Goal: Task Accomplishment & Management: Use online tool/utility

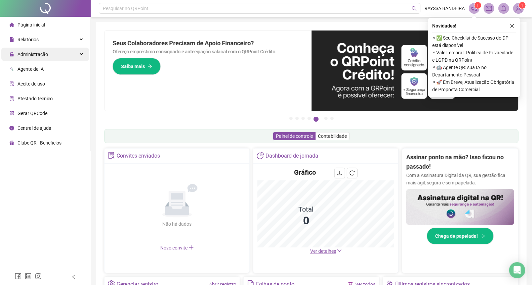
click at [46, 55] on span "Administração" at bounding box center [32, 54] width 31 height 5
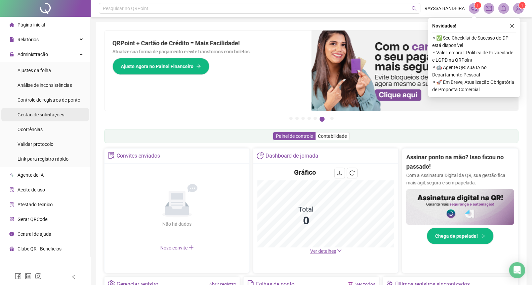
click at [45, 115] on span "Gestão de solicitações" at bounding box center [40, 114] width 47 height 5
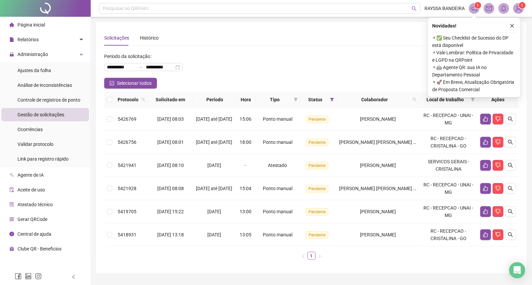
click at [516, 26] on div "Novidades ! ⚬ ✅ Seu Checklist de Sucesso do DP está disponível ⚬ Vale Lembrar: …" at bounding box center [474, 58] width 92 height 80
click at [511, 25] on icon "close" at bounding box center [511, 26] width 5 height 5
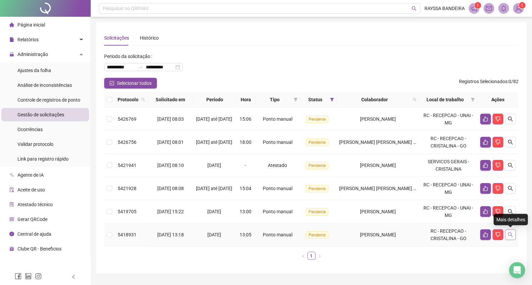
click at [509, 238] on button "button" at bounding box center [510, 235] width 11 height 11
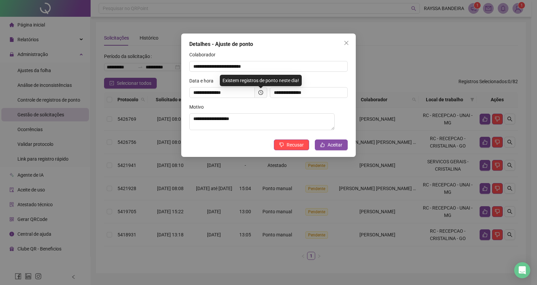
click at [266, 93] on span at bounding box center [261, 92] width 12 height 11
click at [258, 92] on span at bounding box center [261, 92] width 12 height 11
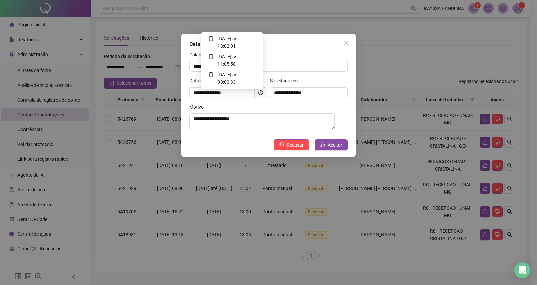
click at [262, 92] on icon "clock-circle" at bounding box center [261, 92] width 5 height 5
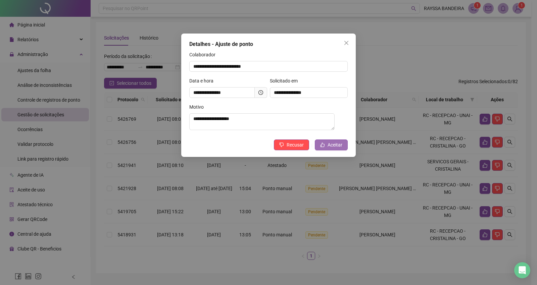
click at [343, 146] on button "Aceitar" at bounding box center [331, 145] width 33 height 11
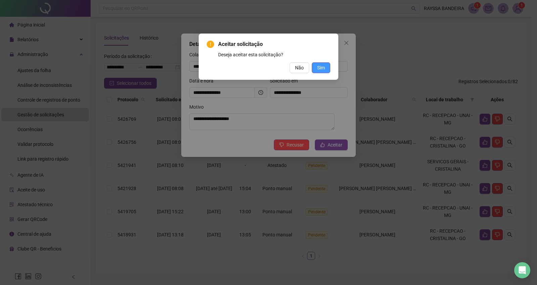
click at [319, 62] on button "Sim" at bounding box center [321, 67] width 18 height 11
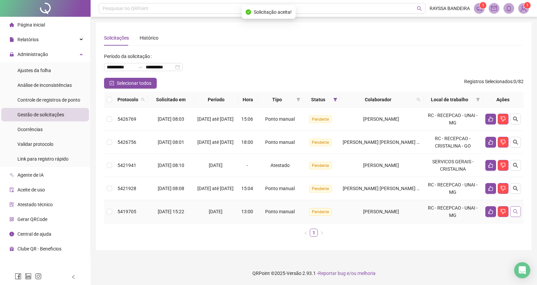
click at [515, 215] on button "button" at bounding box center [515, 212] width 11 height 11
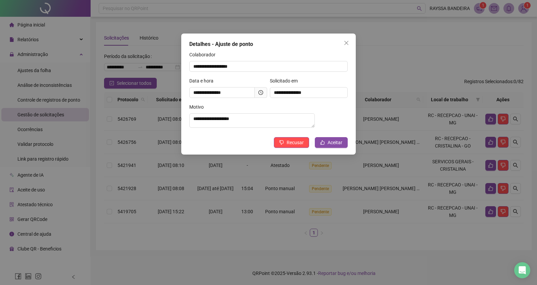
click at [259, 95] on span at bounding box center [261, 92] width 12 height 11
click at [259, 91] on icon "clock-circle" at bounding box center [261, 92] width 5 height 5
click at [336, 146] on span "Aceitar" at bounding box center [335, 142] width 15 height 7
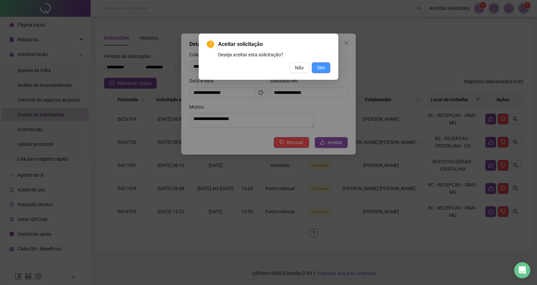
click at [323, 66] on span "Sim" at bounding box center [321, 67] width 8 height 7
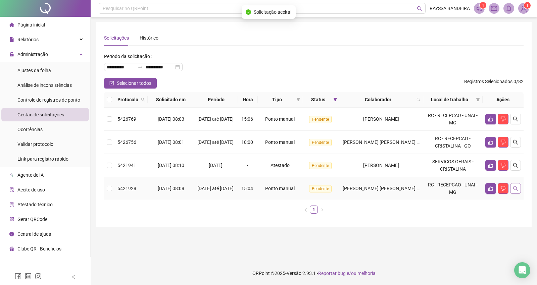
click at [518, 190] on button "button" at bounding box center [515, 188] width 11 height 11
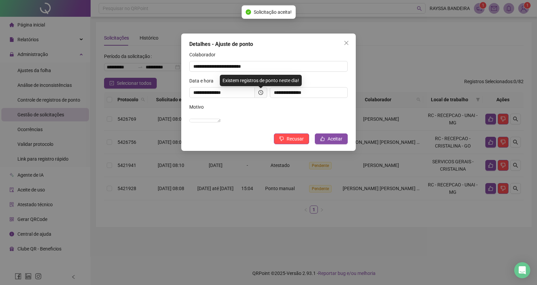
click at [263, 89] on span at bounding box center [261, 92] width 12 height 11
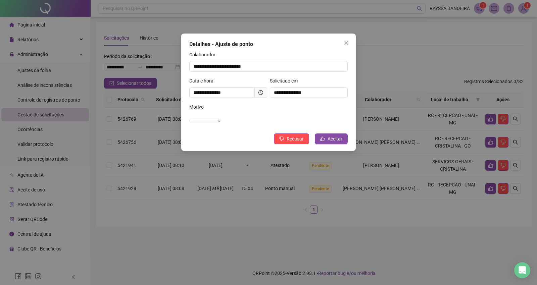
click at [263, 95] on span at bounding box center [261, 92] width 12 height 11
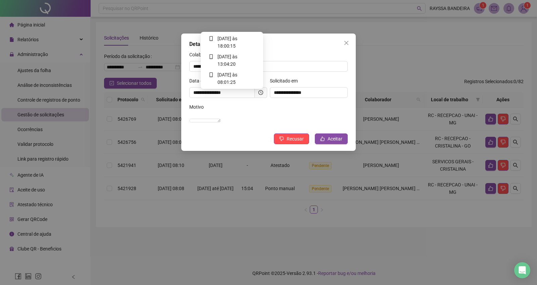
click at [261, 94] on icon "clock-circle" at bounding box center [261, 92] width 5 height 5
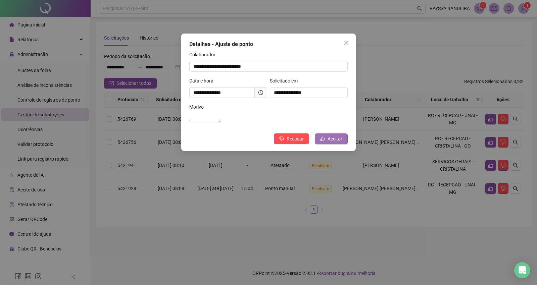
click at [342, 143] on span "Aceitar" at bounding box center [335, 138] width 15 height 7
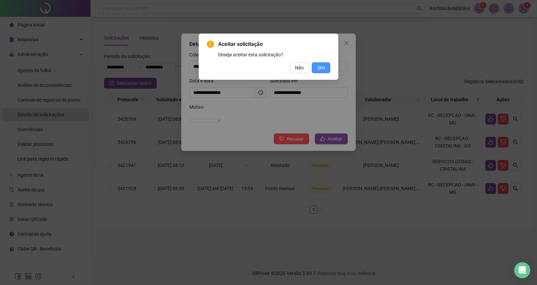
click at [323, 64] on span "Sim" at bounding box center [321, 67] width 8 height 7
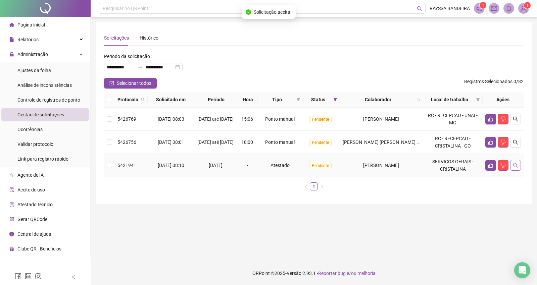
click at [519, 163] on button "button" at bounding box center [515, 165] width 11 height 11
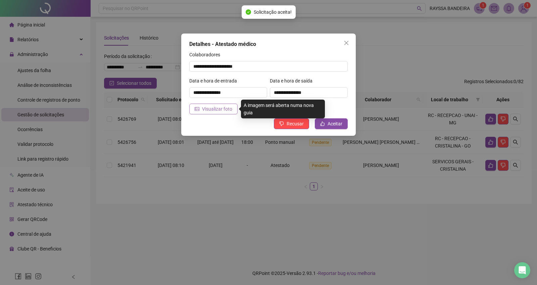
click at [227, 109] on span "Visualizar foto" at bounding box center [217, 108] width 30 height 7
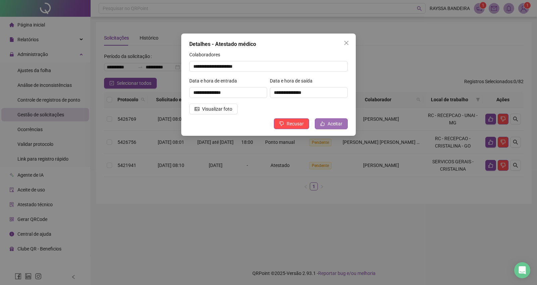
click at [332, 125] on span "Aceitar" at bounding box center [335, 123] width 15 height 7
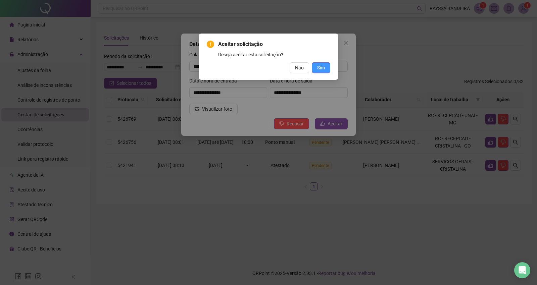
click at [328, 64] on button "Sim" at bounding box center [321, 67] width 18 height 11
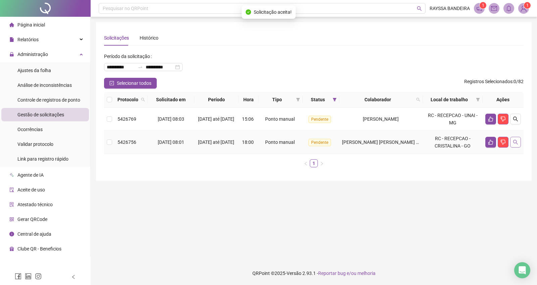
click at [519, 143] on button "button" at bounding box center [515, 142] width 11 height 11
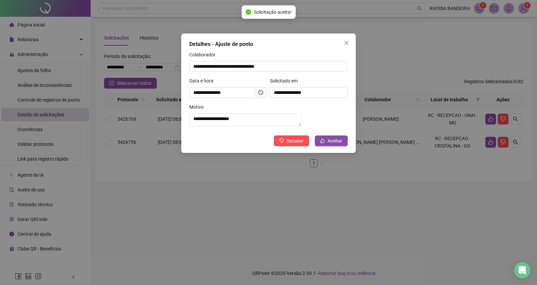
click at [259, 92] on icon "clock-circle" at bounding box center [261, 92] width 5 height 5
click at [333, 144] on span "Aceitar" at bounding box center [335, 140] width 15 height 7
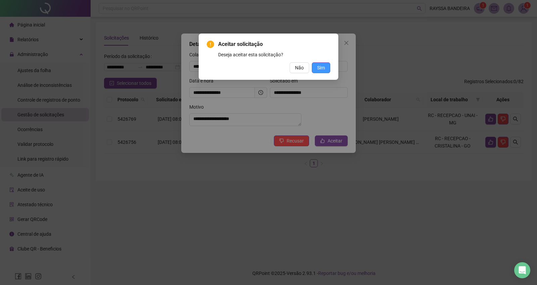
click at [324, 67] on span "Sim" at bounding box center [321, 67] width 8 height 7
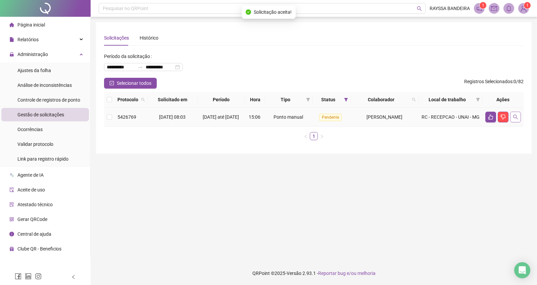
click at [513, 116] on icon "search" at bounding box center [515, 117] width 5 height 5
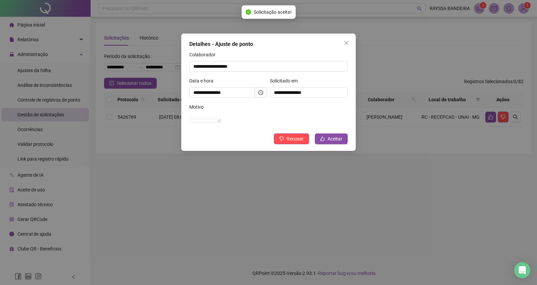
click at [262, 92] on icon "clock-circle" at bounding box center [261, 92] width 5 height 5
click at [337, 143] on span "Aceitar" at bounding box center [335, 138] width 15 height 7
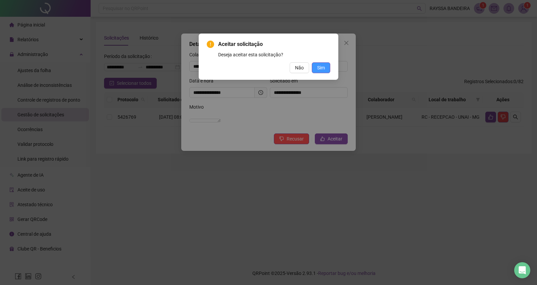
click at [325, 64] on button "Sim" at bounding box center [321, 67] width 18 height 11
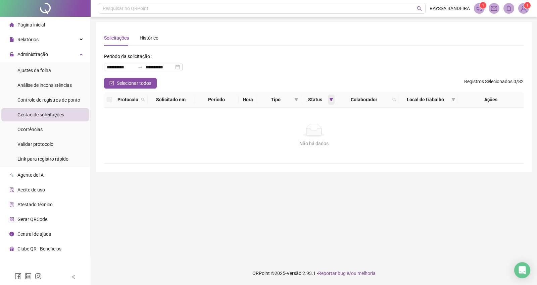
drag, startPoint x: 324, startPoint y: 101, endPoint x: 331, endPoint y: 98, distance: 7.5
click at [330, 99] on div "Status" at bounding box center [318, 99] width 29 height 7
click at [331, 98] on icon "filter" at bounding box center [331, 99] width 4 height 3
click at [306, 138] on span "Aceita" at bounding box center [311, 135] width 17 height 7
click at [306, 123] on span "Pendente" at bounding box center [314, 124] width 22 height 7
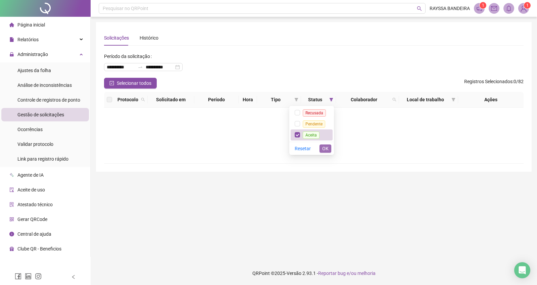
click at [324, 148] on span "OK" at bounding box center [325, 148] width 6 height 7
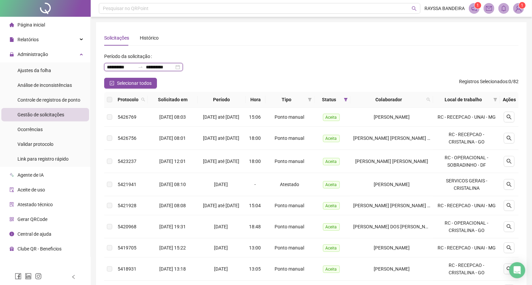
click at [174, 64] on input "**********" at bounding box center [160, 66] width 28 height 7
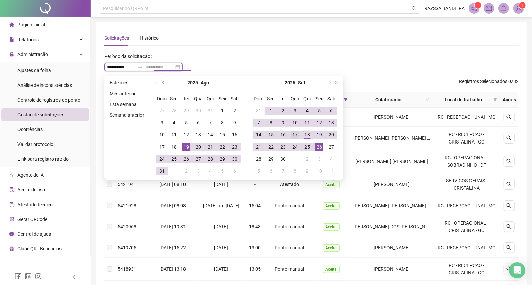
type input "**********"
click at [295, 137] on div "17" at bounding box center [295, 135] width 8 height 8
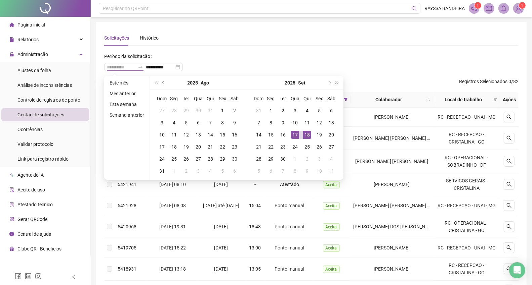
click at [304, 135] on div "18" at bounding box center [307, 135] width 8 height 8
type input "**********"
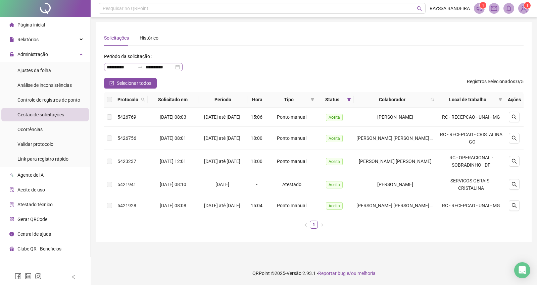
click at [183, 65] on div "**********" at bounding box center [143, 67] width 79 height 8
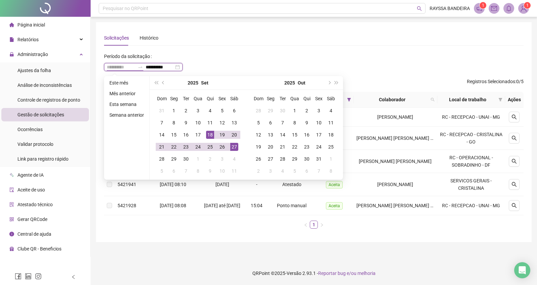
type input "**********"
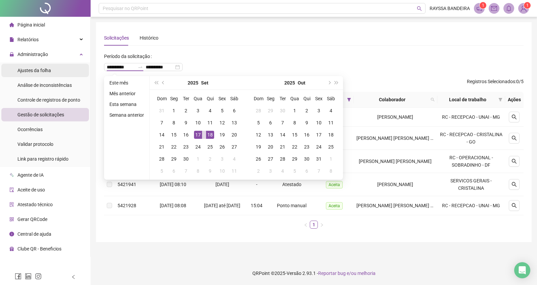
click at [31, 66] on div "Ajustes da folha" at bounding box center [34, 70] width 34 height 13
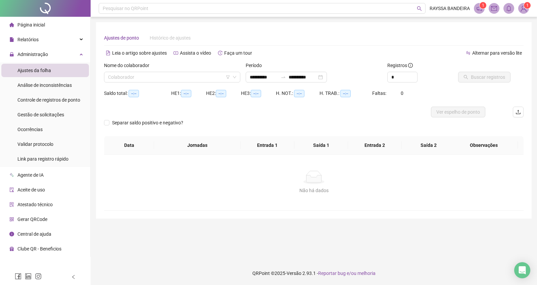
type input "**********"
click at [157, 78] on input "search" at bounding box center [169, 77] width 122 height 10
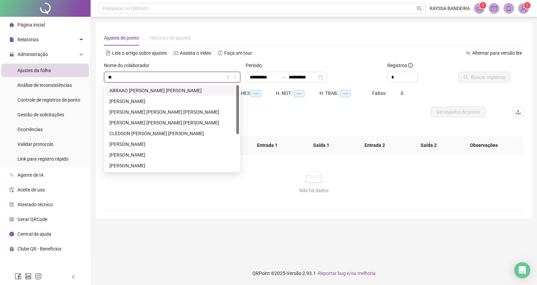
type input "***"
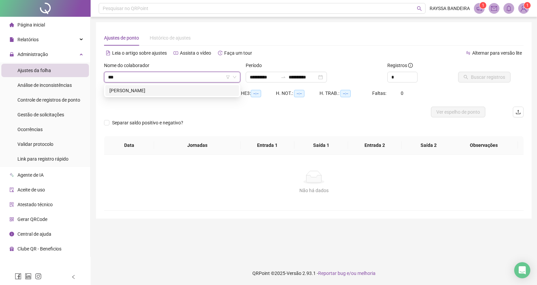
click at [160, 92] on div "[PERSON_NAME]" at bounding box center [172, 90] width 126 height 7
click at [327, 76] on div "**********" at bounding box center [286, 77] width 81 height 11
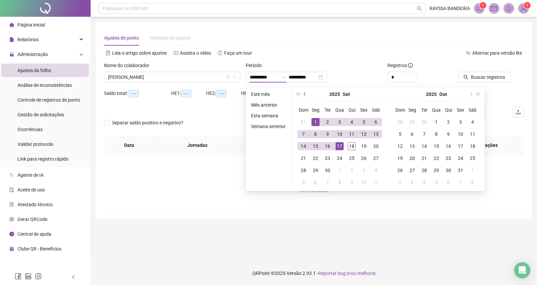
click at [305, 97] on button "prev-year" at bounding box center [305, 94] width 7 height 13
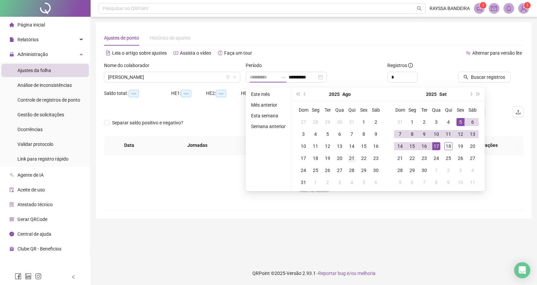
type input "**********"
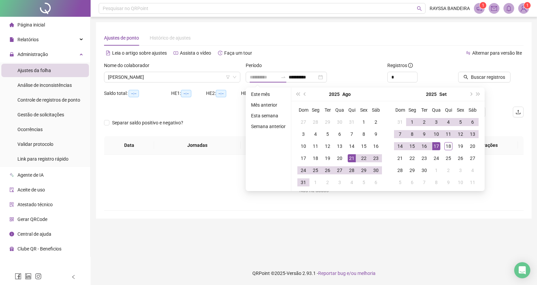
click at [354, 160] on div "21" at bounding box center [352, 158] width 8 height 8
type input "**********"
click at [435, 145] on div "17" at bounding box center [437, 146] width 8 height 8
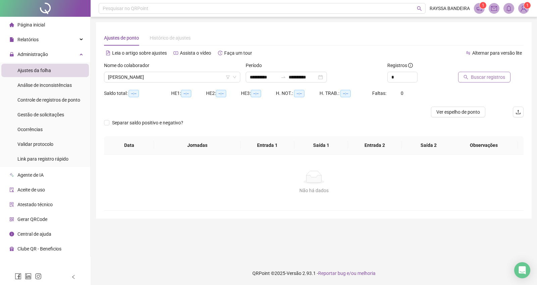
click at [473, 75] on span "Buscar registros" at bounding box center [488, 77] width 34 height 7
